Goal: Book appointment/travel/reservation

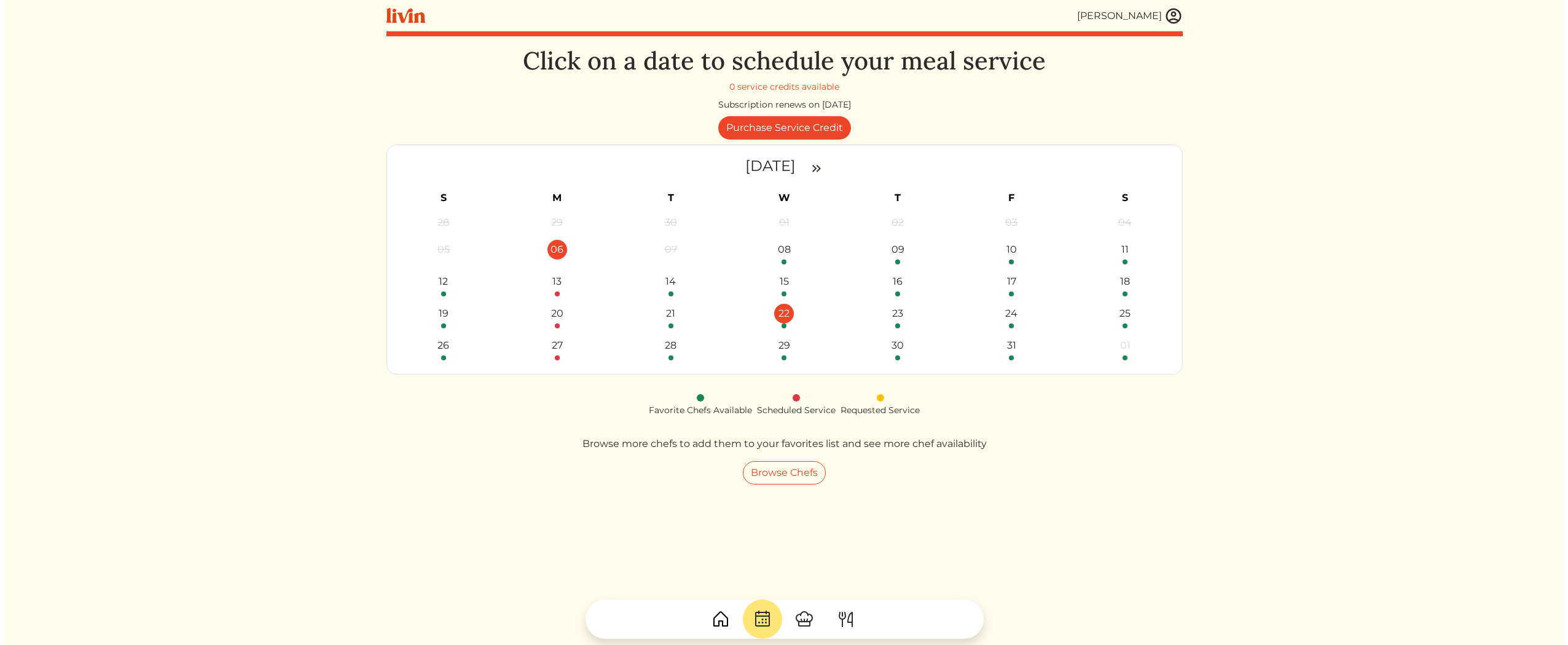
scroll to position [1815, 0]
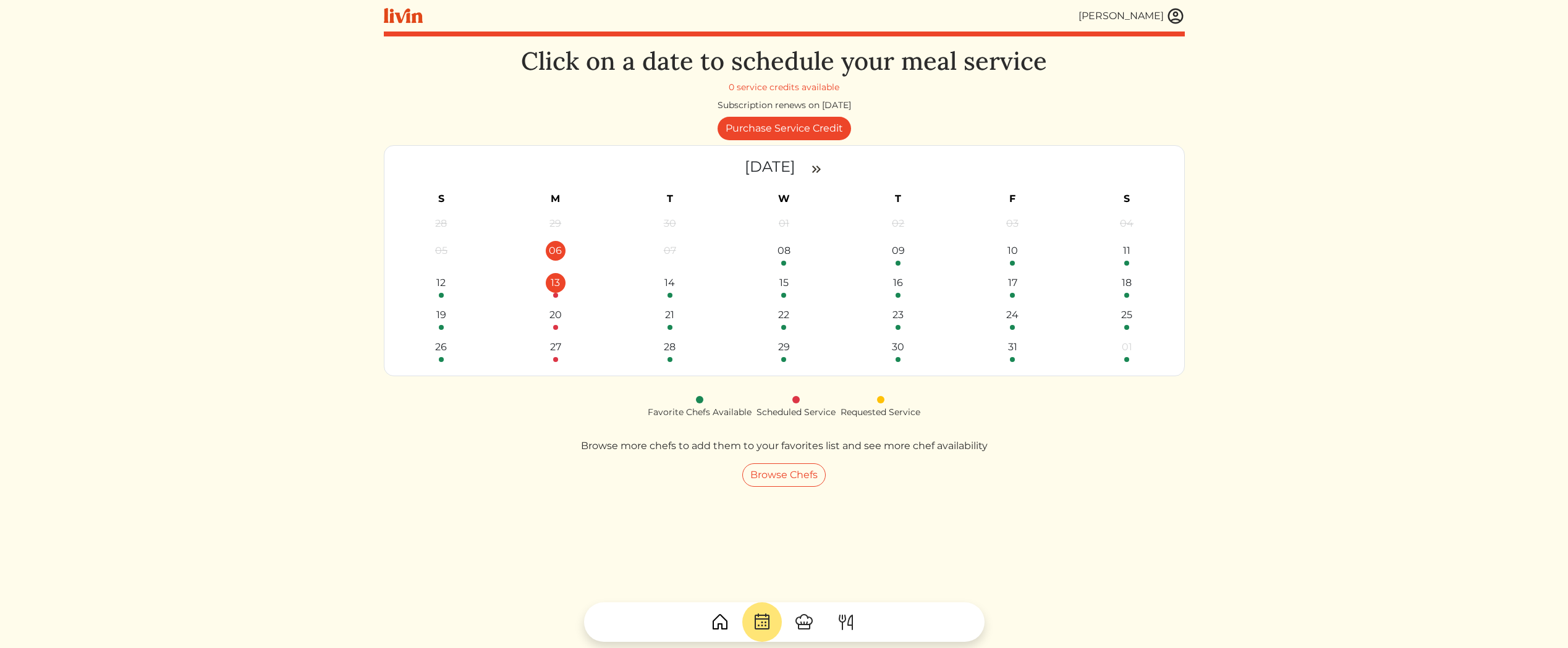
click at [563, 280] on div "13" at bounding box center [556, 283] width 20 height 20
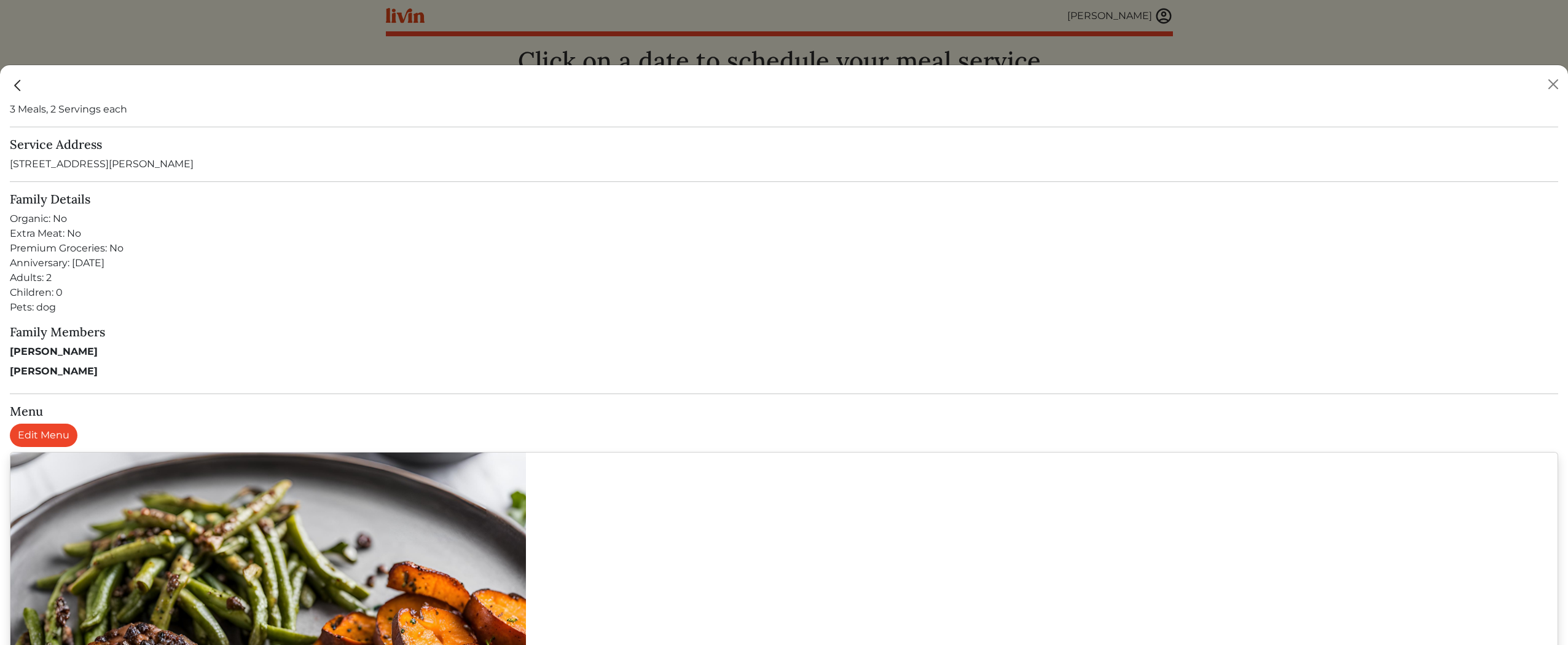
scroll to position [227, 0]
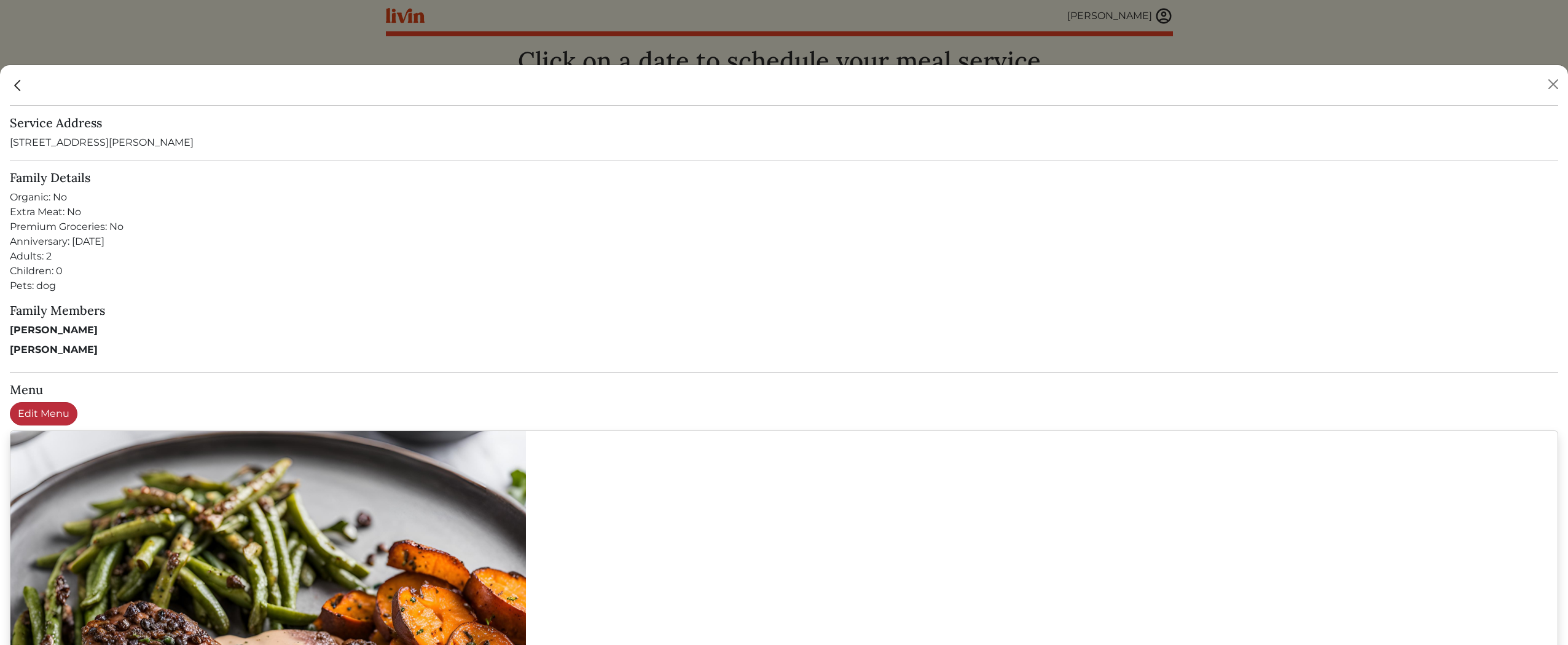
click at [57, 413] on link "Edit Menu" at bounding box center [44, 413] width 68 height 23
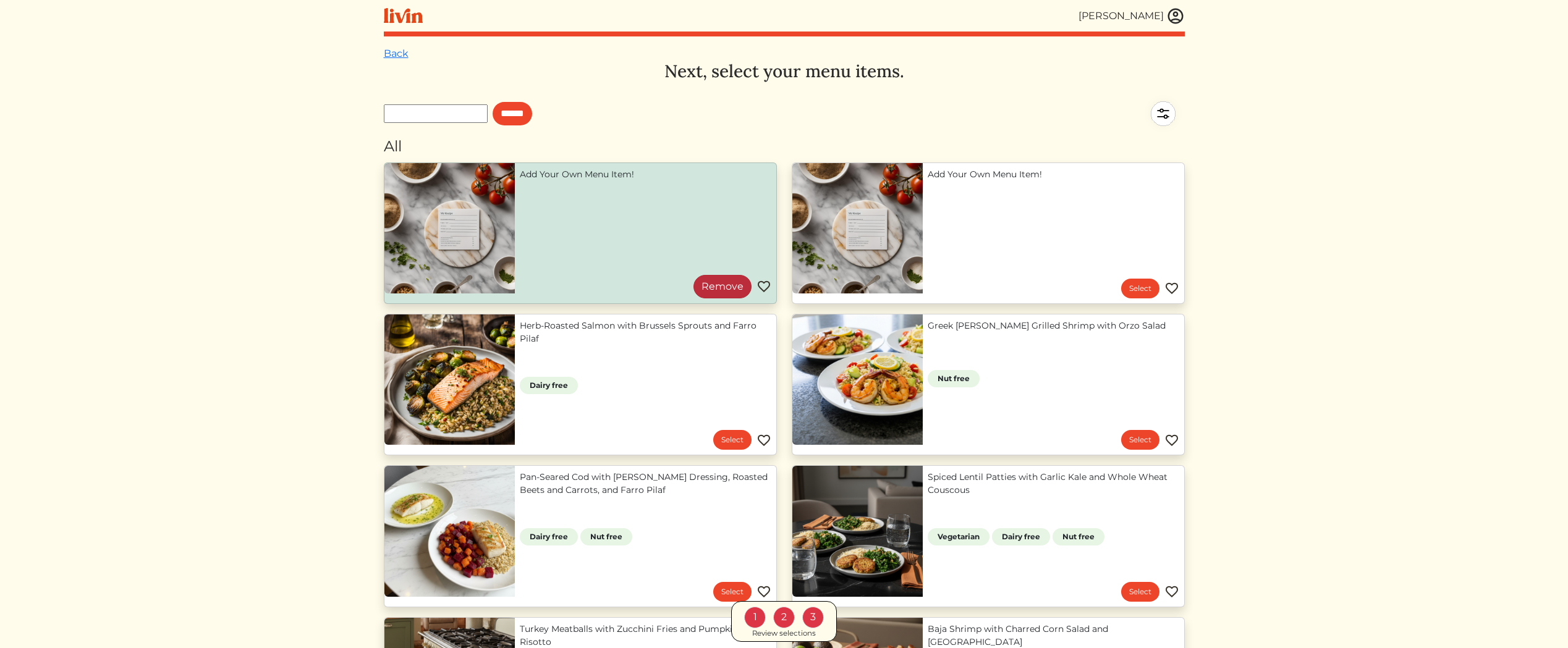
click at [733, 284] on link "Remove" at bounding box center [722, 286] width 58 height 23
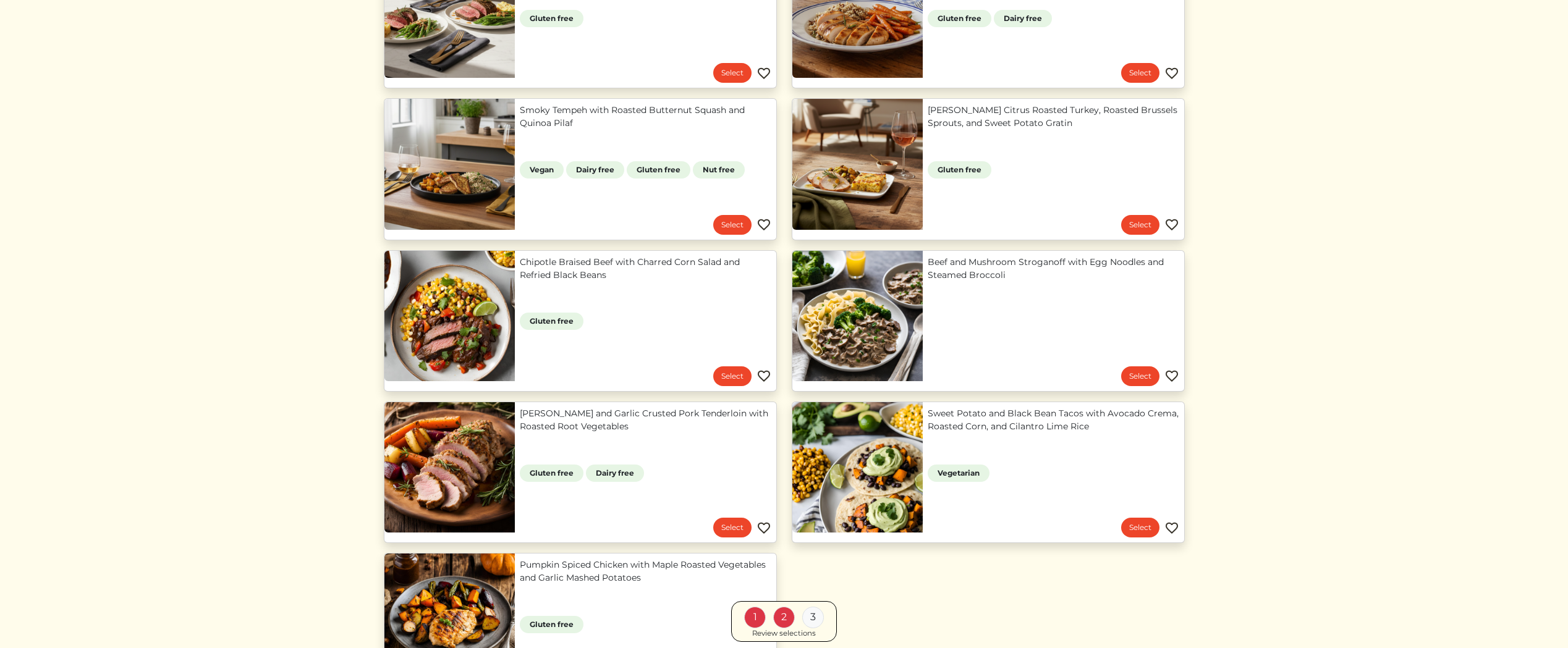
scroll to position [955, 0]
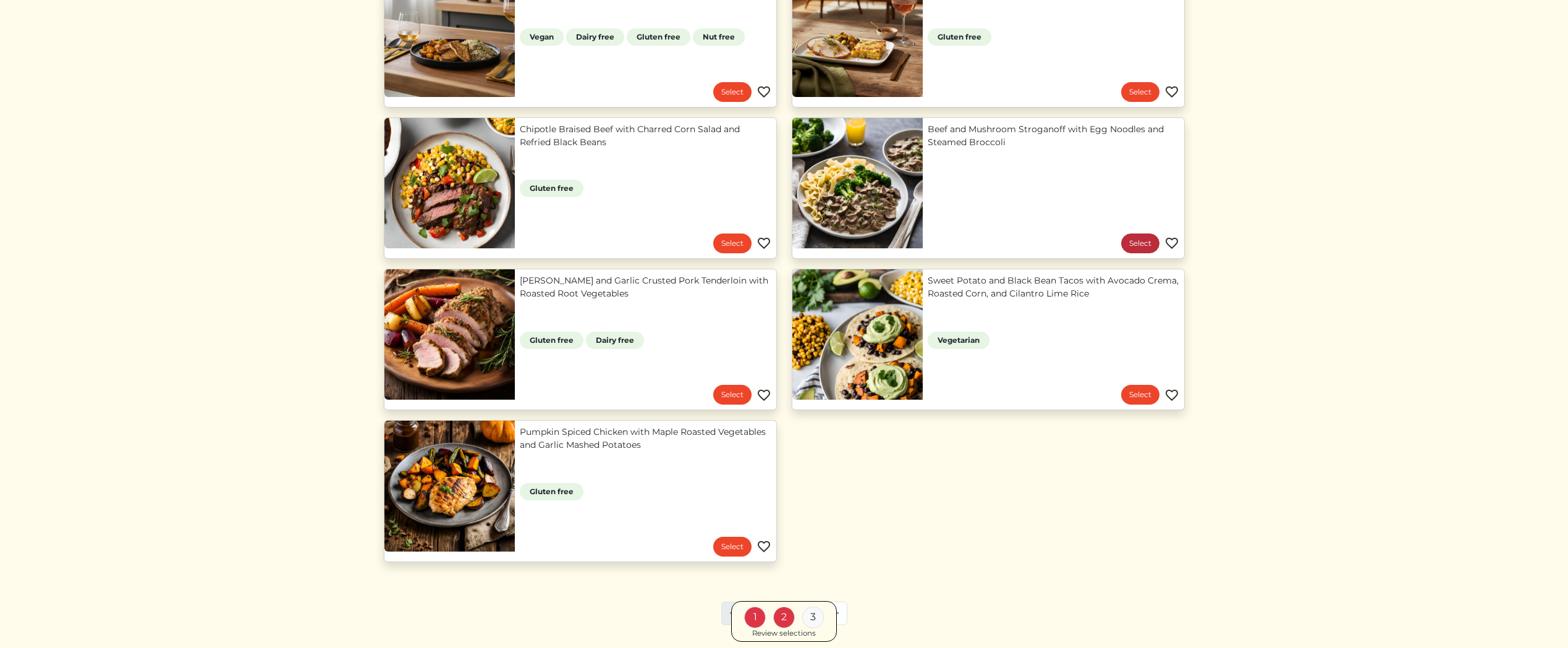
click at [1137, 247] on link "Select" at bounding box center [1140, 243] width 38 height 20
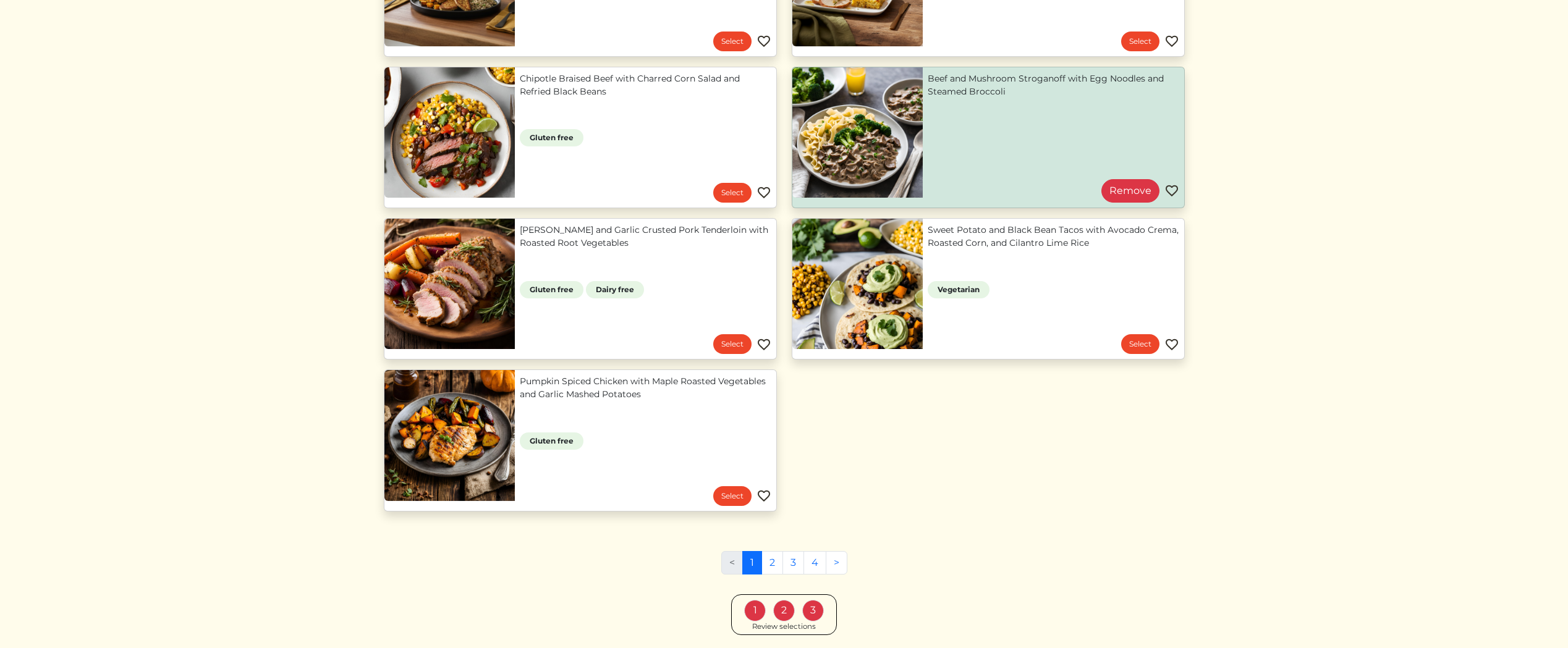
scroll to position [1048, 0]
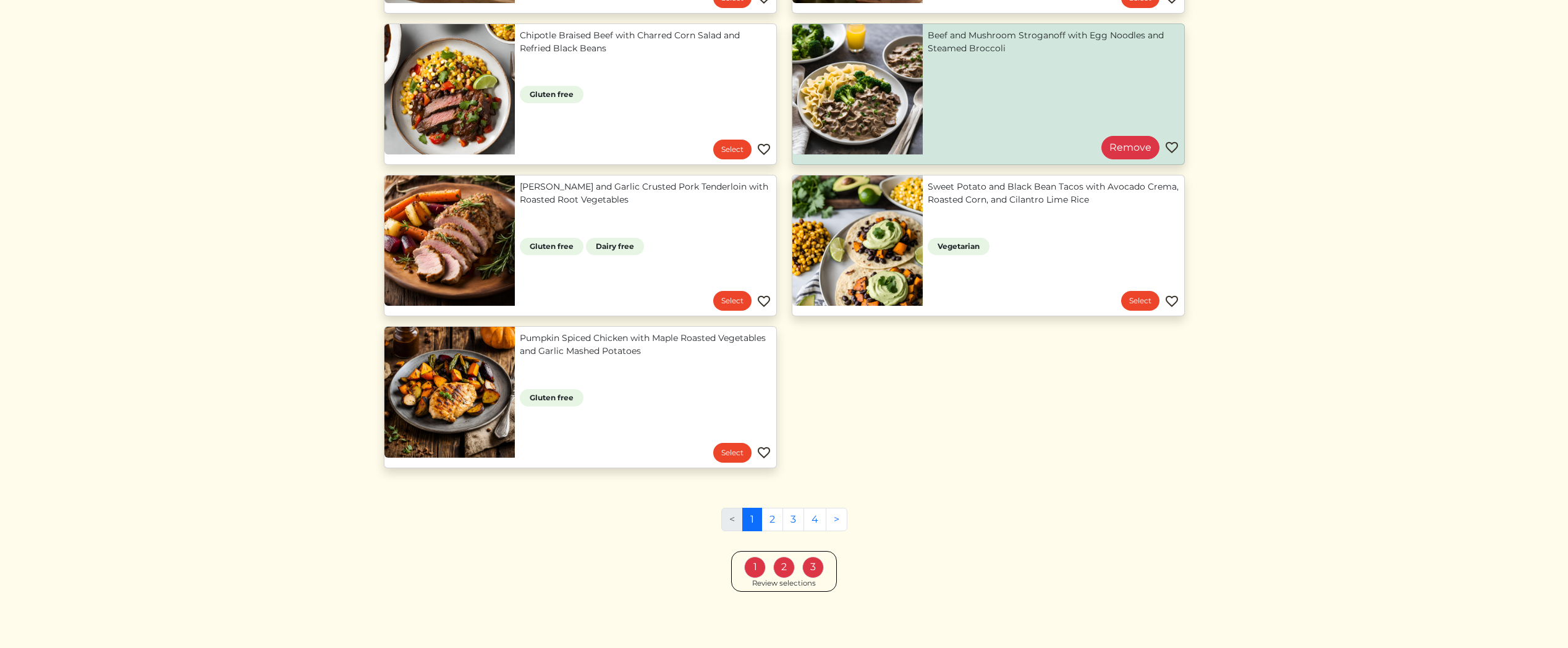
click at [799, 589] on div "Review selections" at bounding box center [784, 584] width 63 height 11
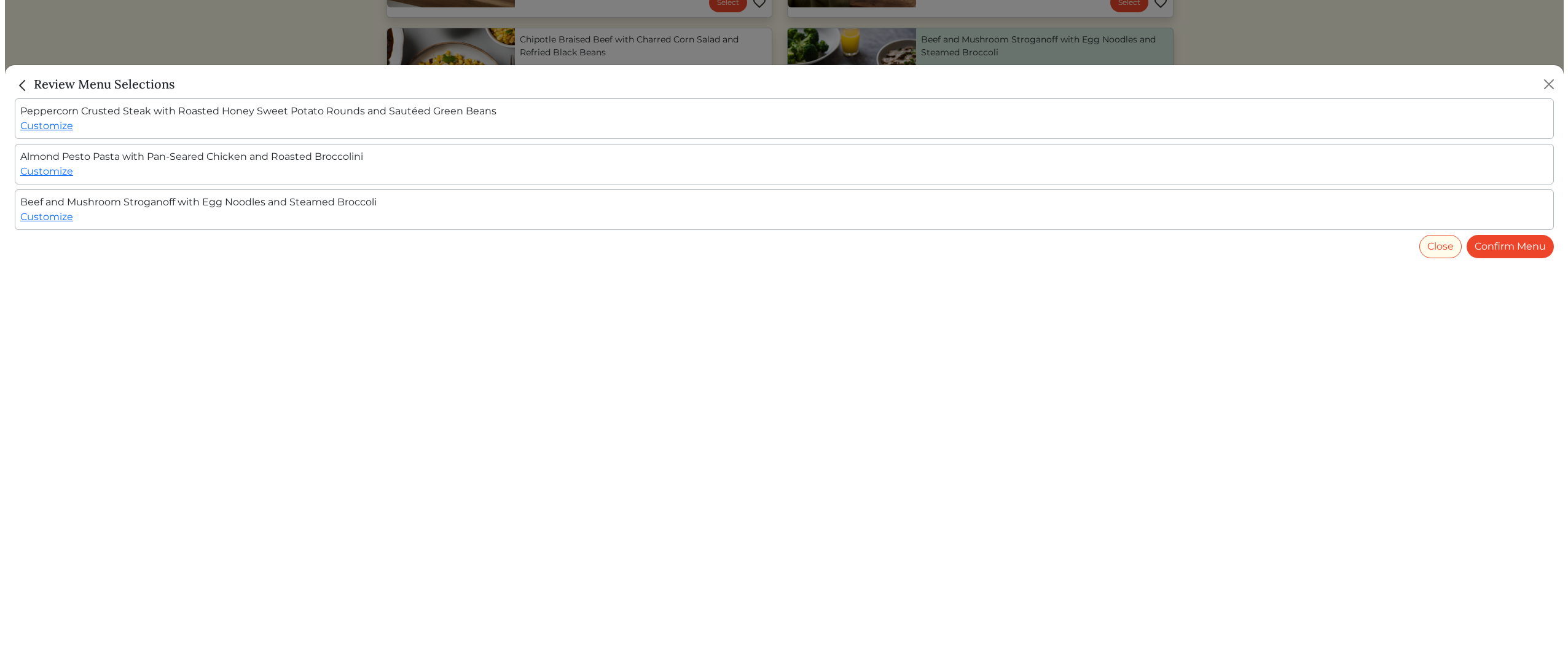
scroll to position [1030, 0]
click at [1528, 246] on link "Confirm Menu" at bounding box center [1514, 246] width 87 height 23
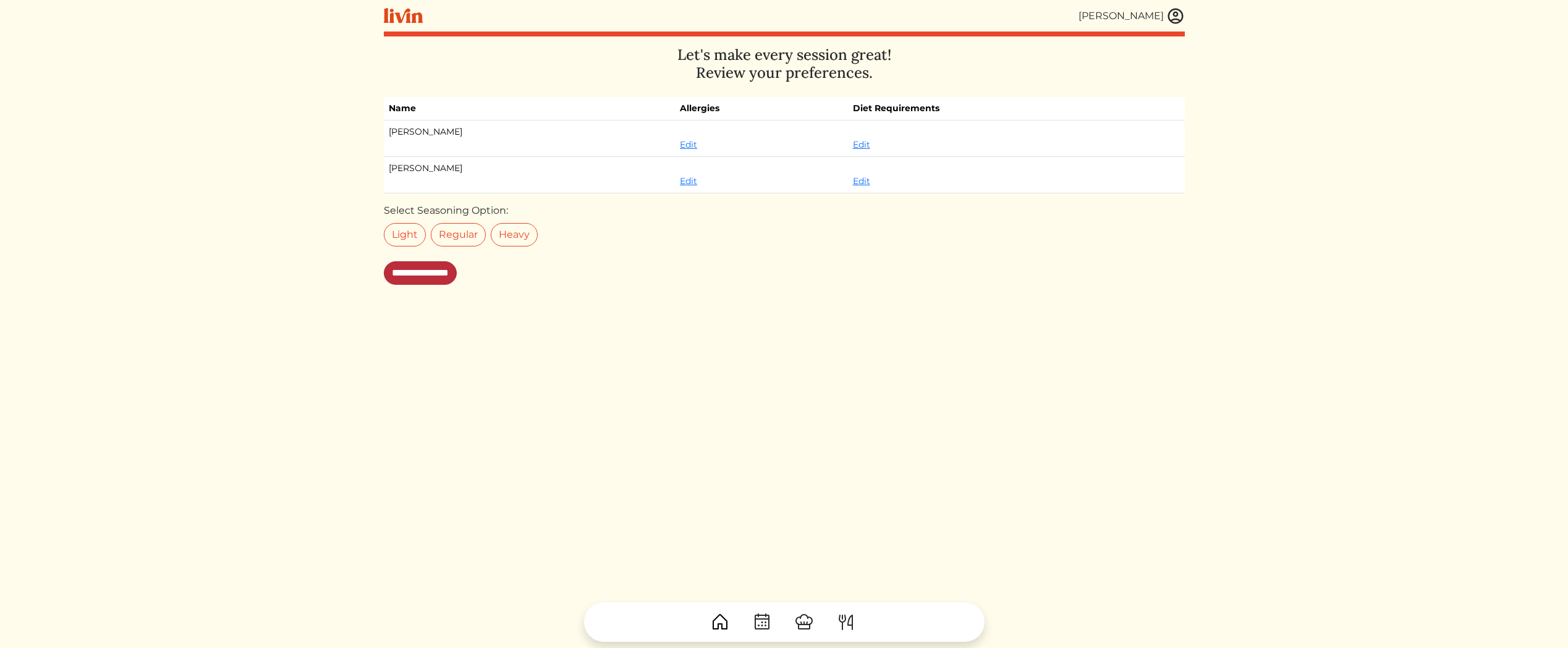
click at [457, 275] on input "**********" at bounding box center [420, 272] width 73 height 23
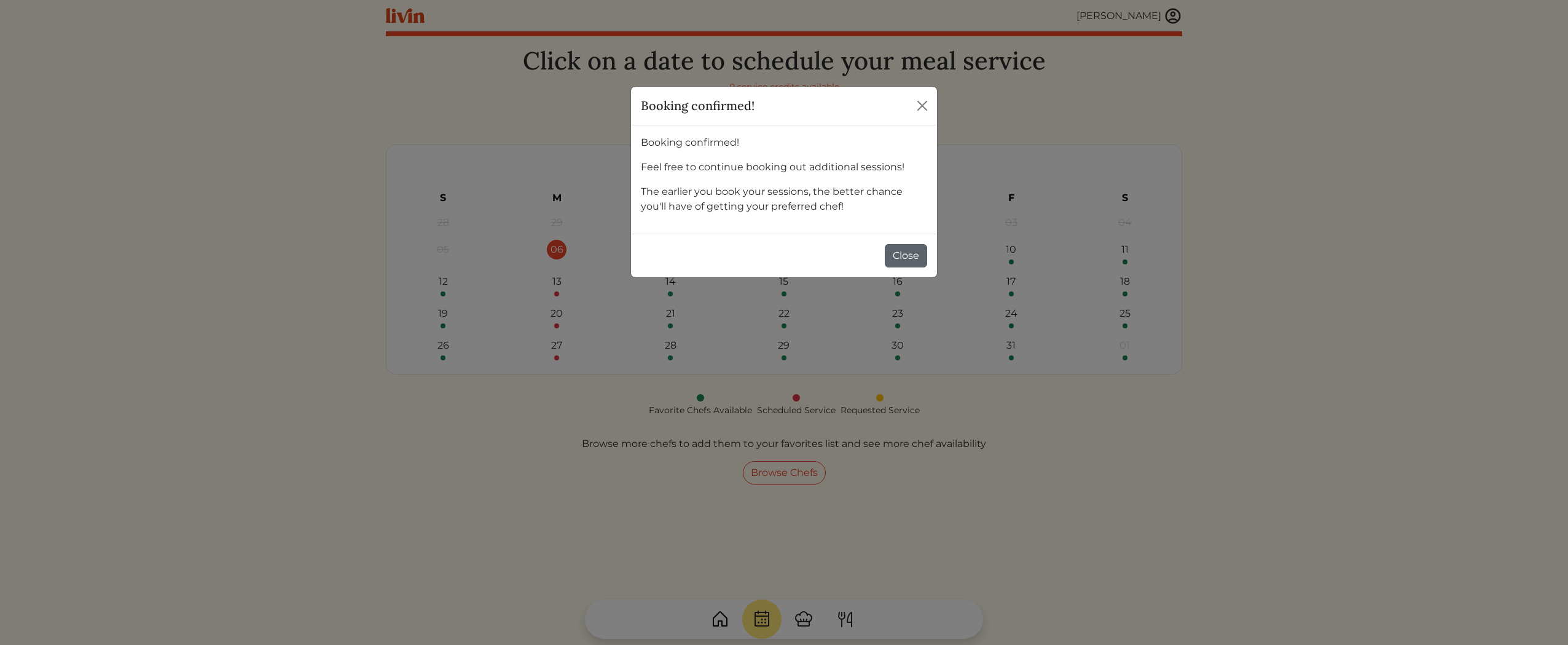
click at [904, 255] on button "Close" at bounding box center [906, 256] width 42 height 23
